Goal: Information Seeking & Learning: Learn about a topic

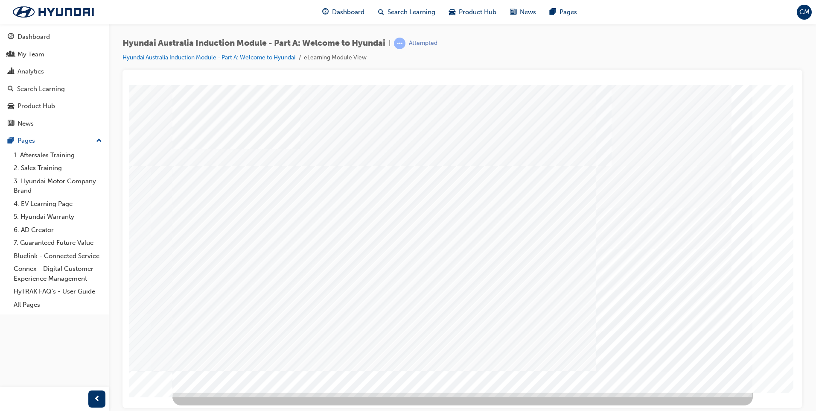
click at [77, 393] on div at bounding box center [54, 399] width 109 height 24
click at [699, 97] on td "Loading..." at bounding box center [463, 93] width 658 height 9
